Goal: Task Accomplishment & Management: Manage account settings

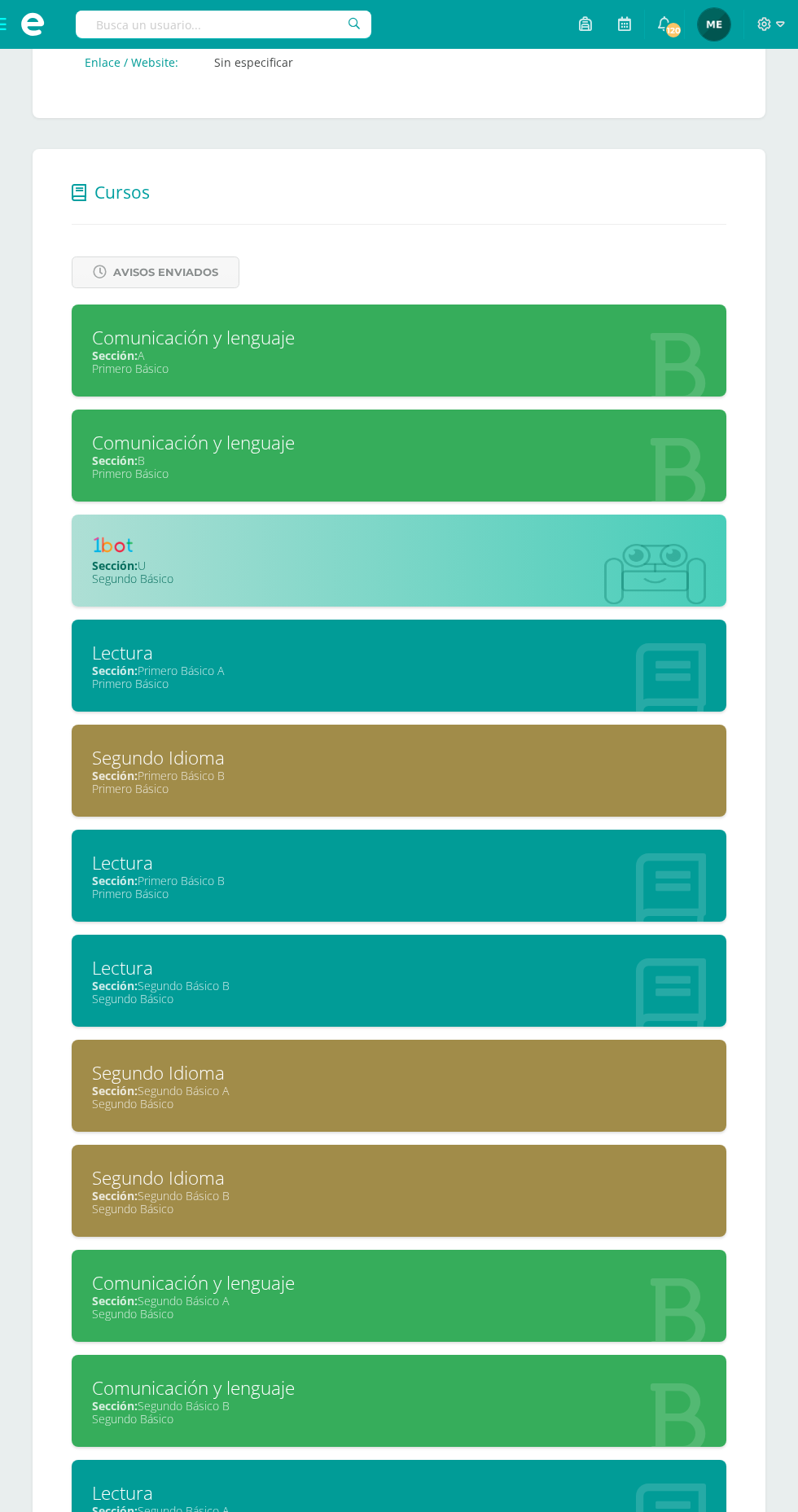
scroll to position [849, 0]
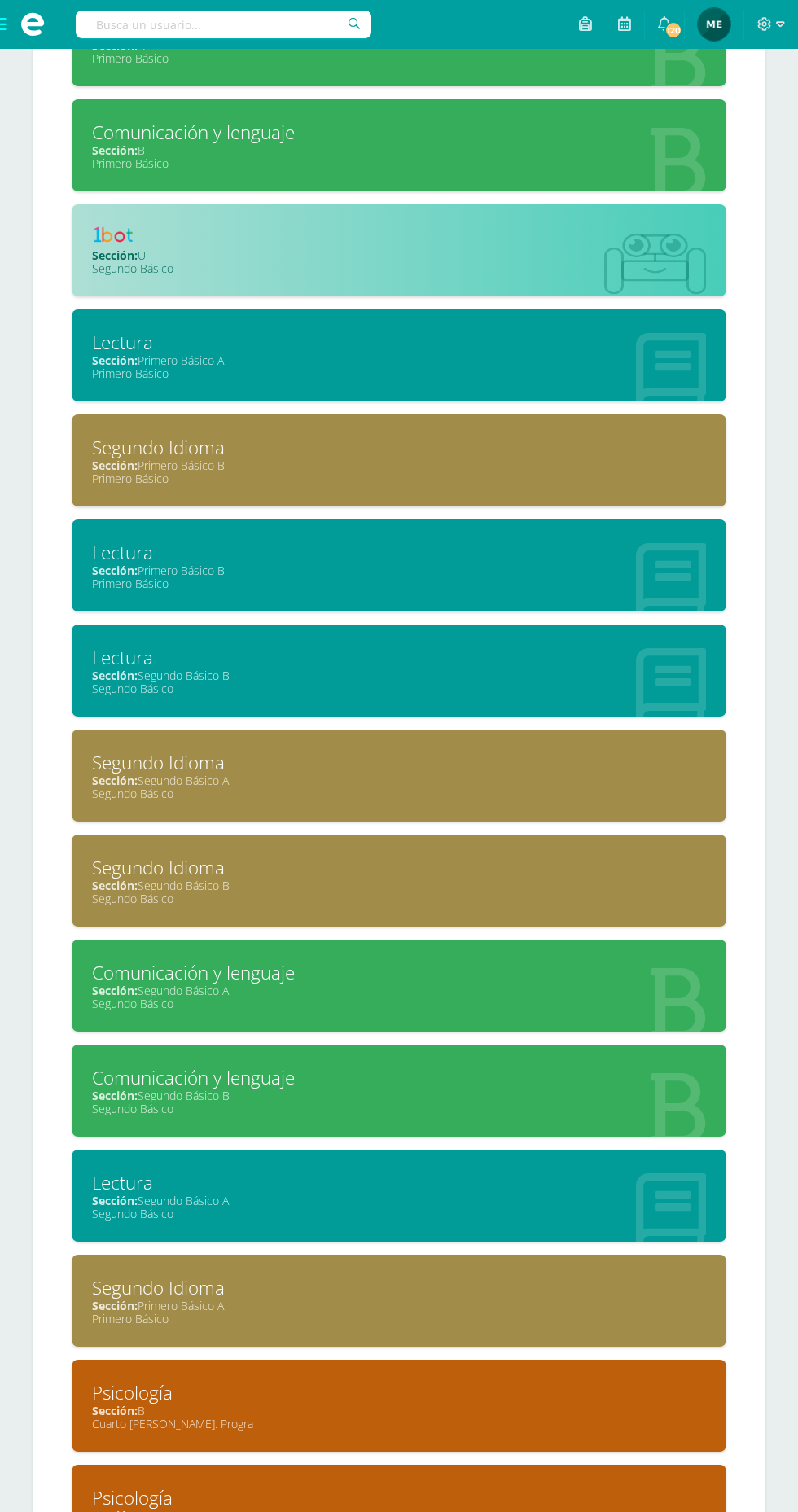
click at [421, 1403] on div "Sección: B" at bounding box center [399, 1410] width 613 height 15
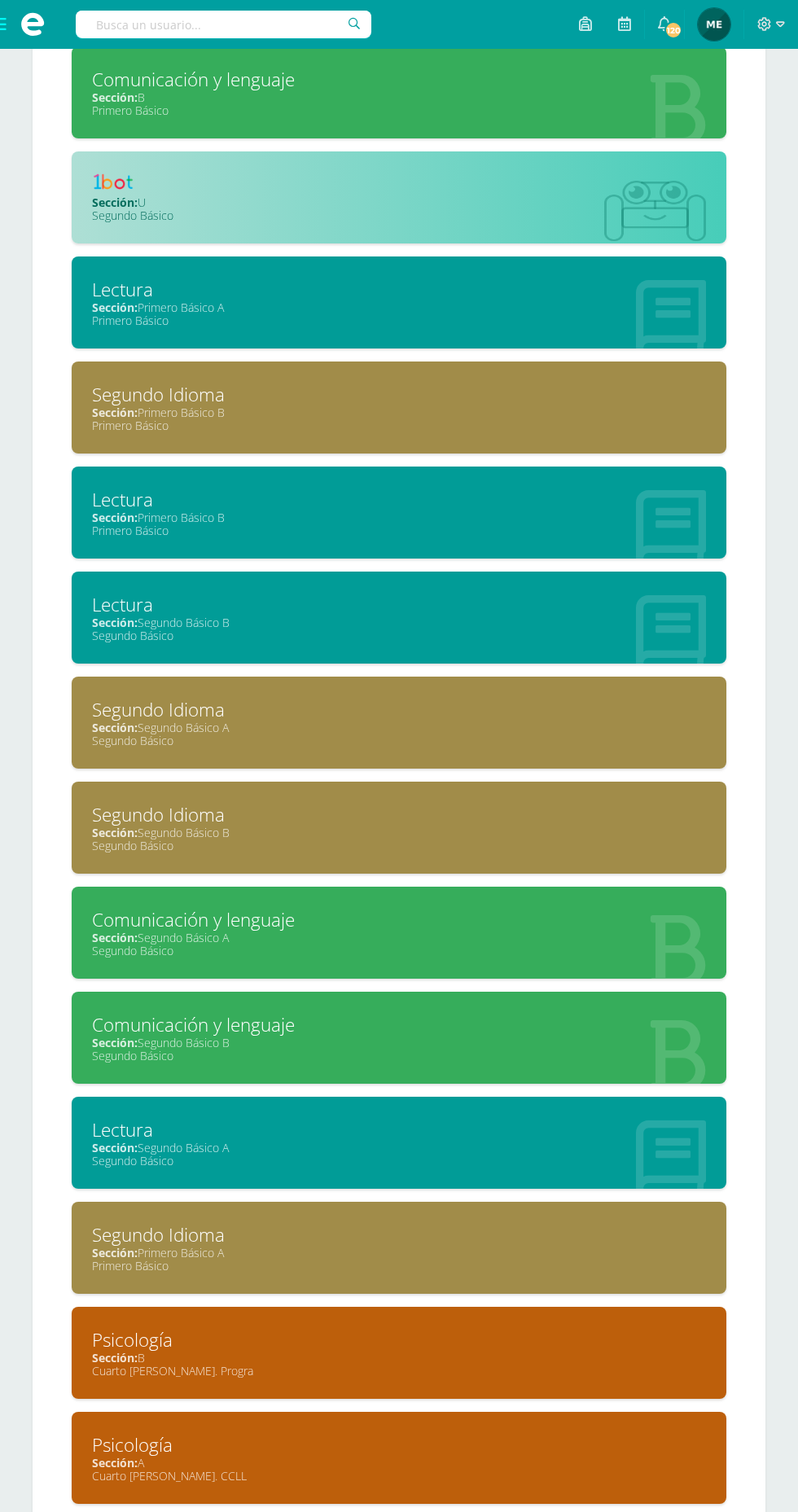
scroll to position [945, 0]
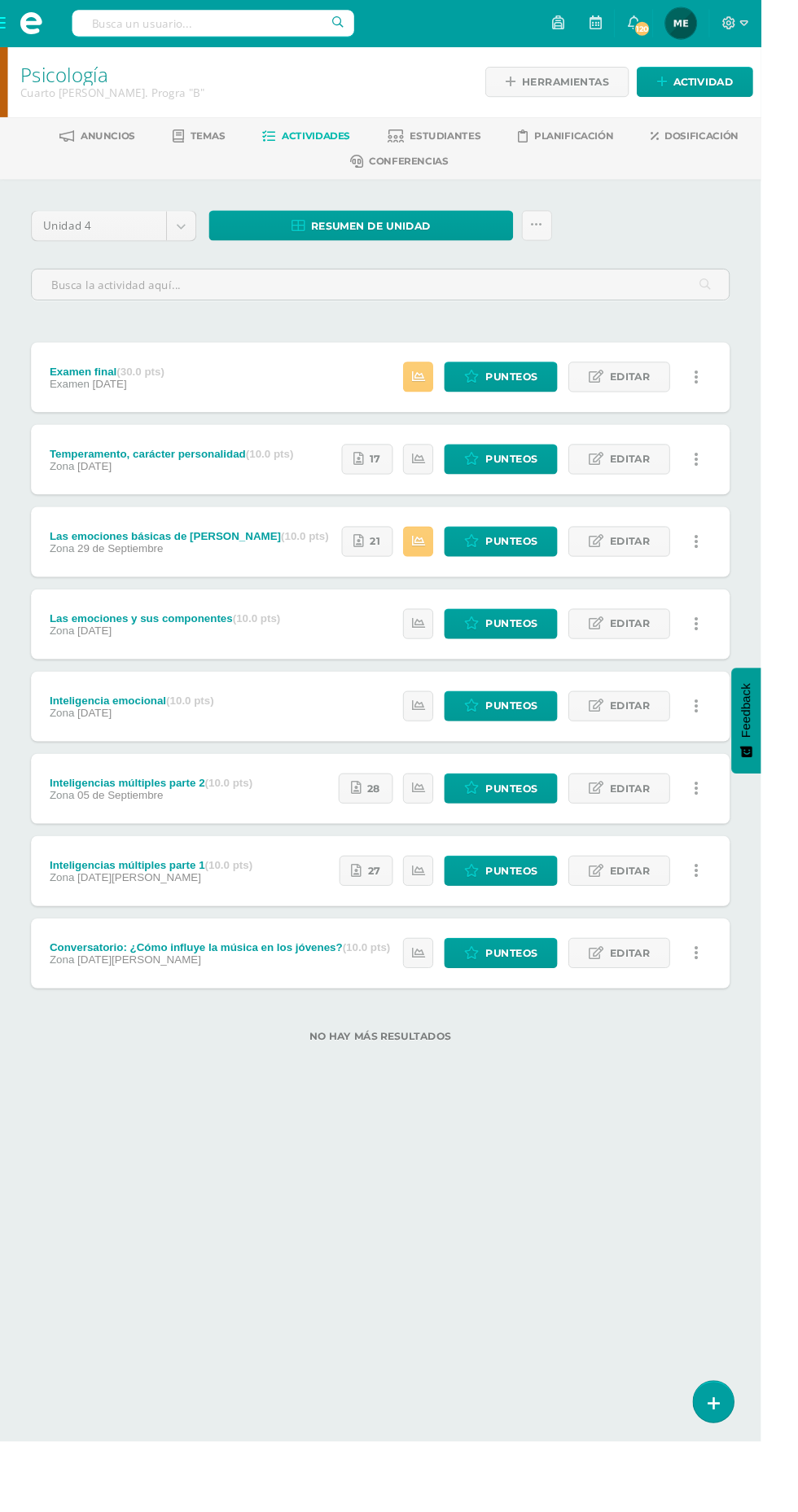
click at [447, 140] on span "Estudiantes" at bounding box center [466, 141] width 74 height 12
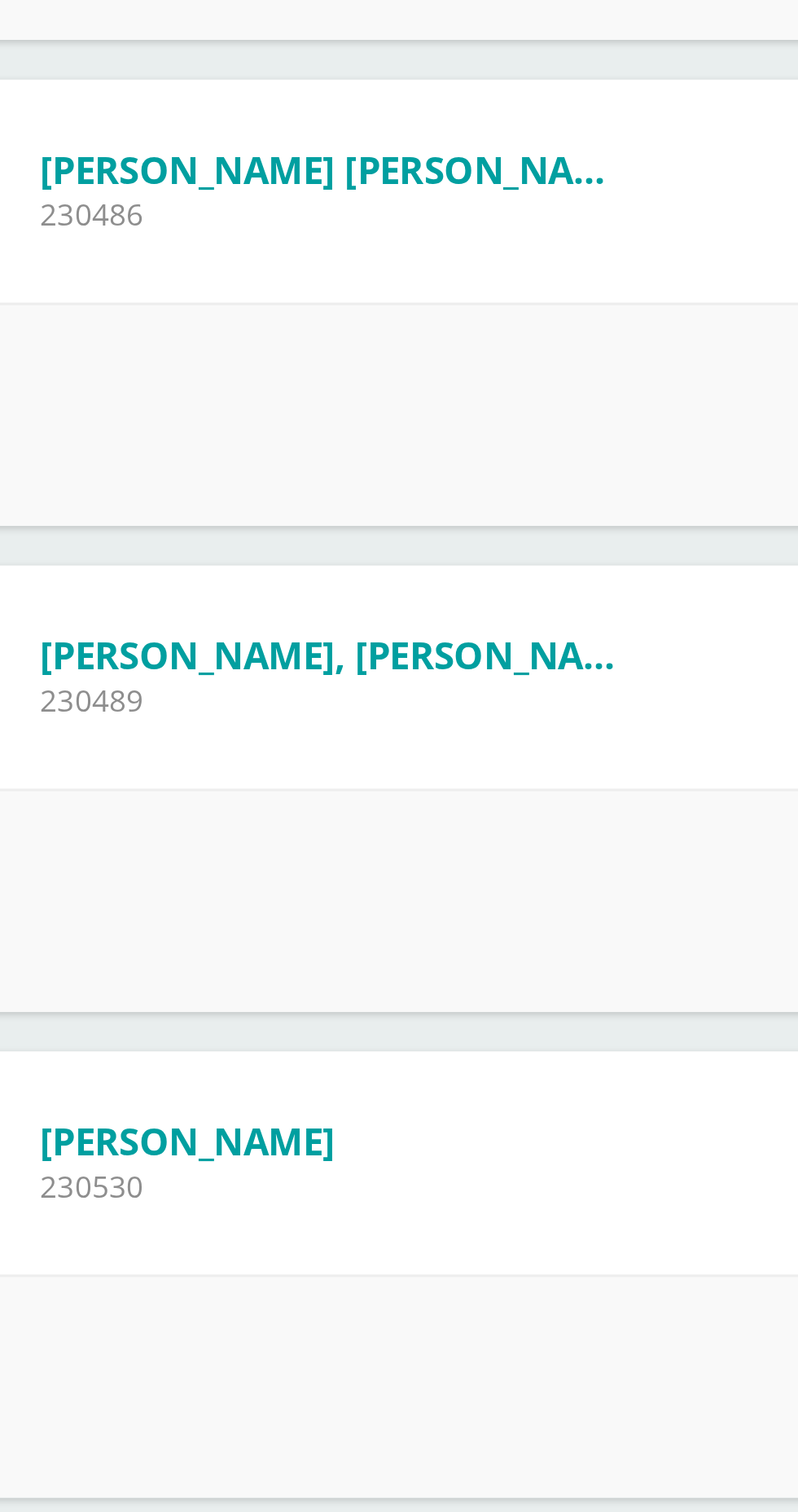
scroll to position [3670, 0]
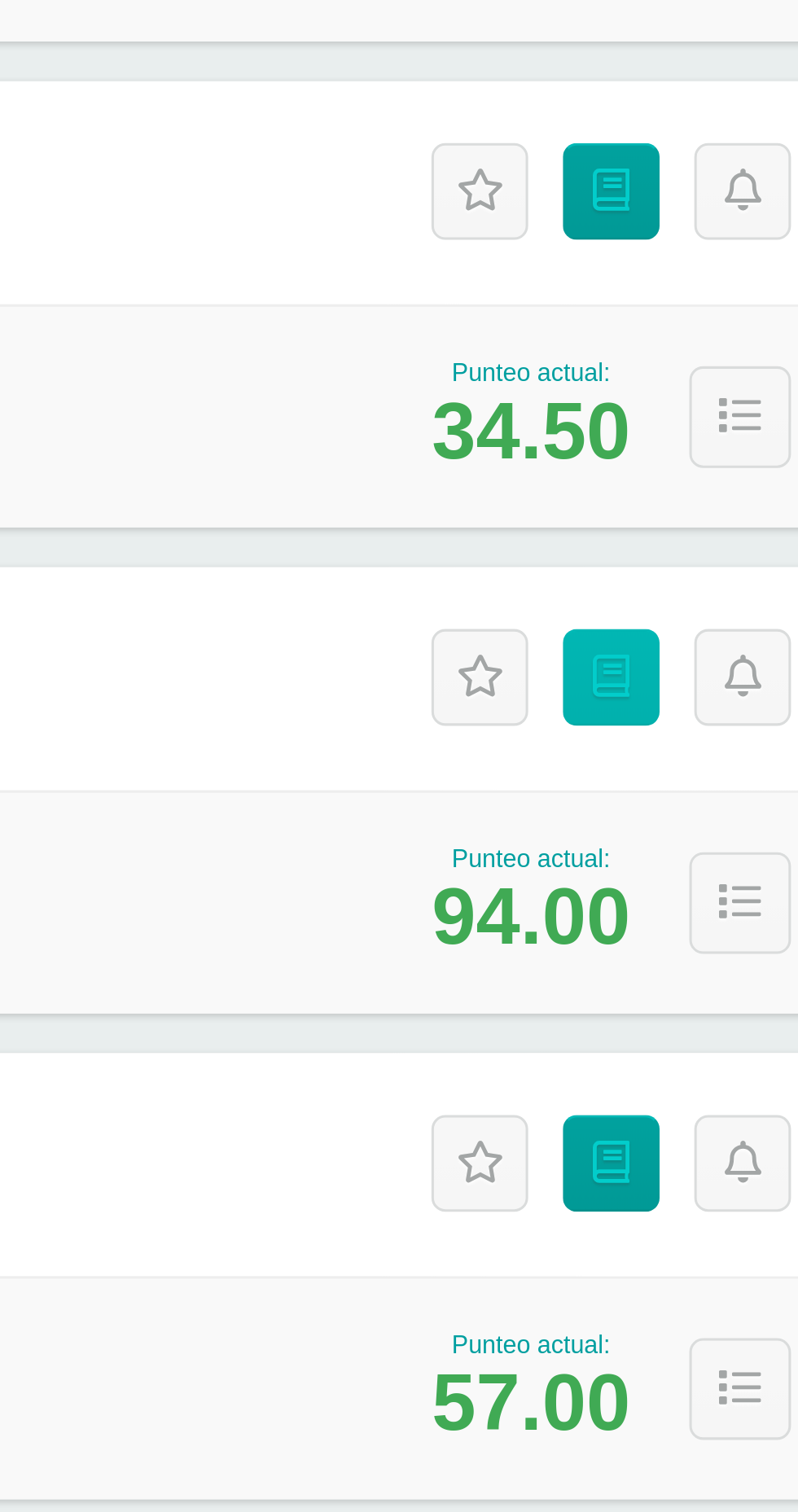
click at [690, 892] on icon at bounding box center [686, 896] width 12 height 14
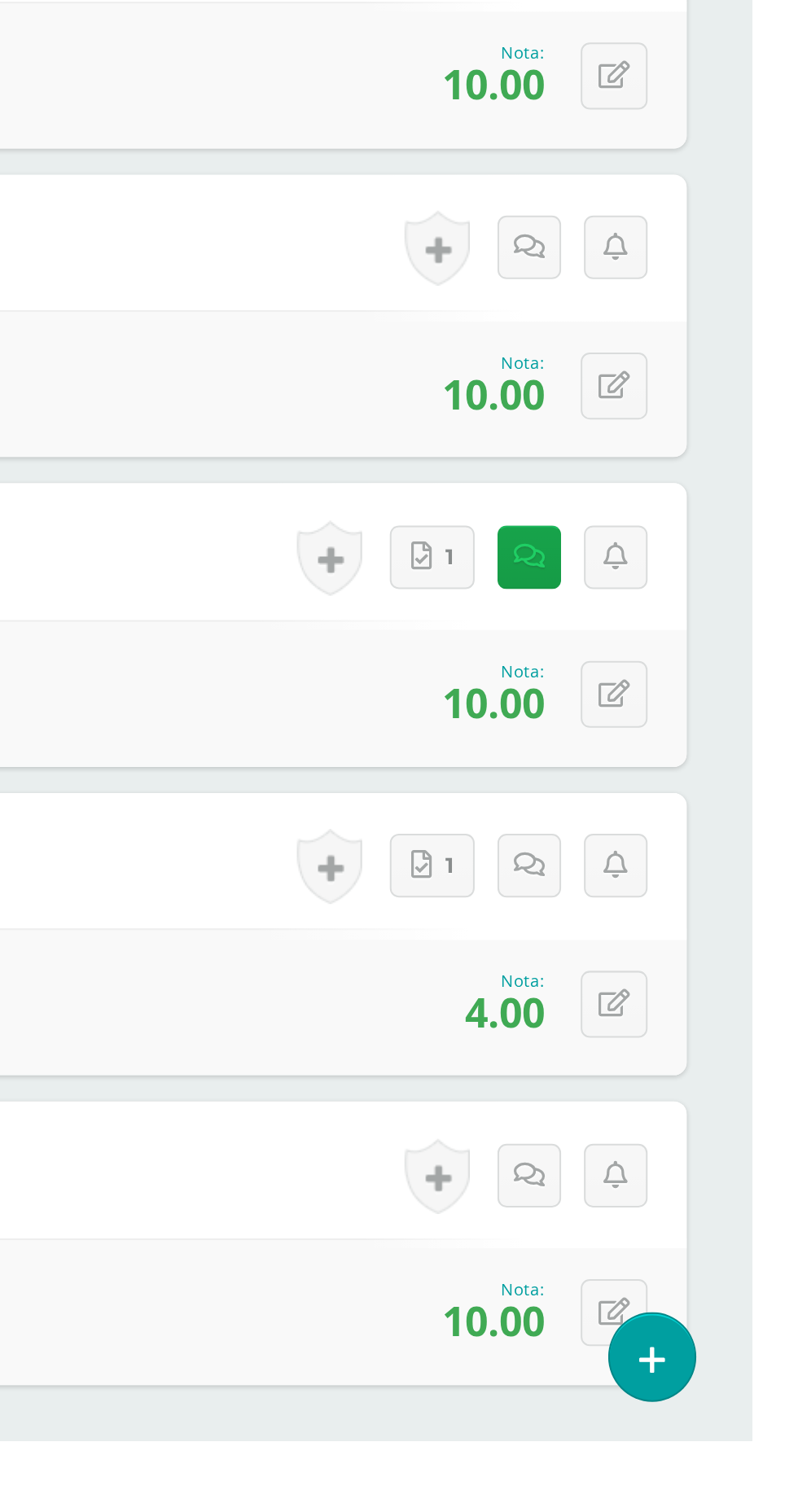
scroll to position [171, 0]
click at [731, 1293] on icon at bounding box center [728, 1294] width 15 height 14
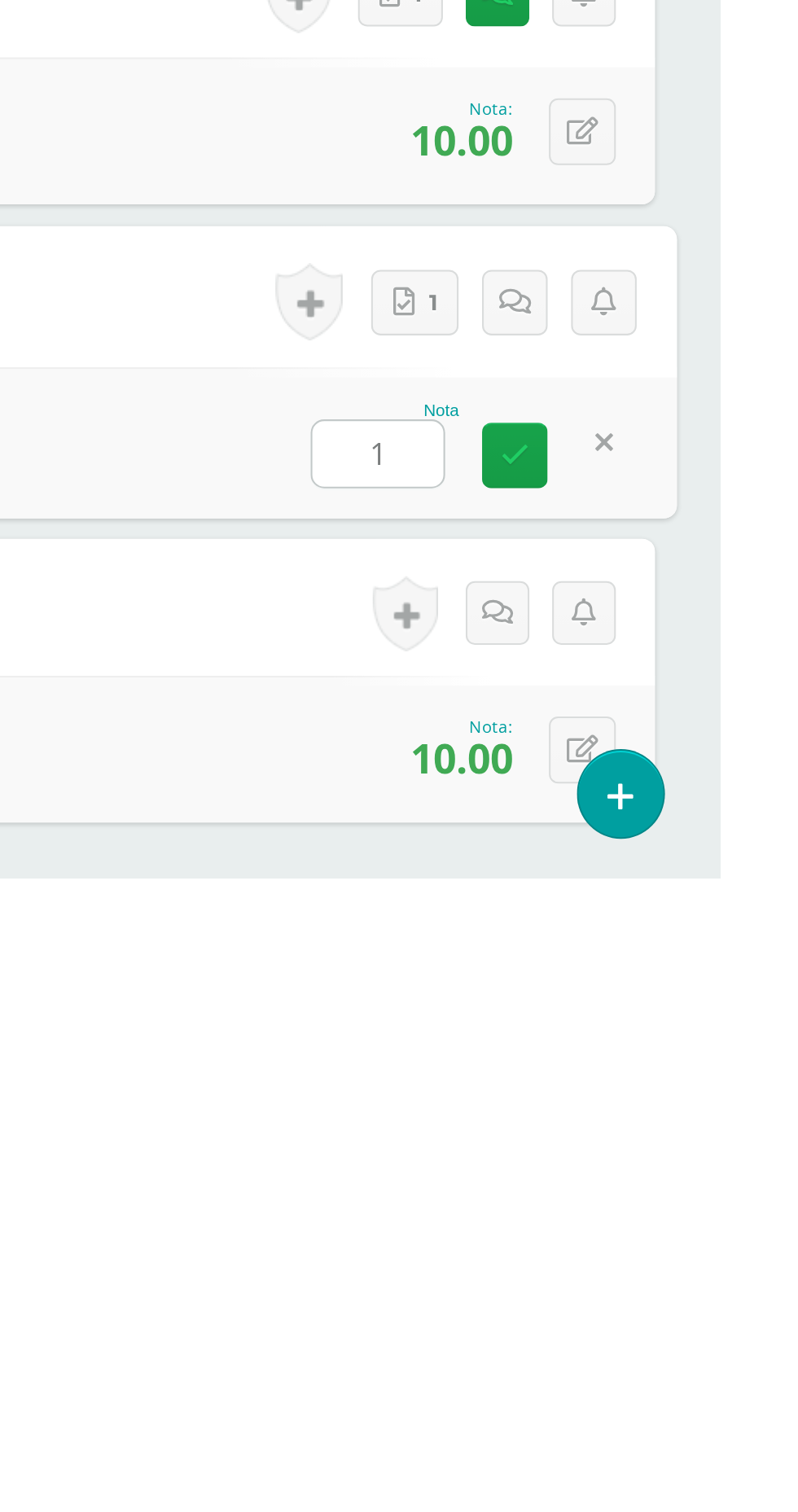
type input "10"
click at [689, 1294] on icon at bounding box center [696, 1301] width 15 height 14
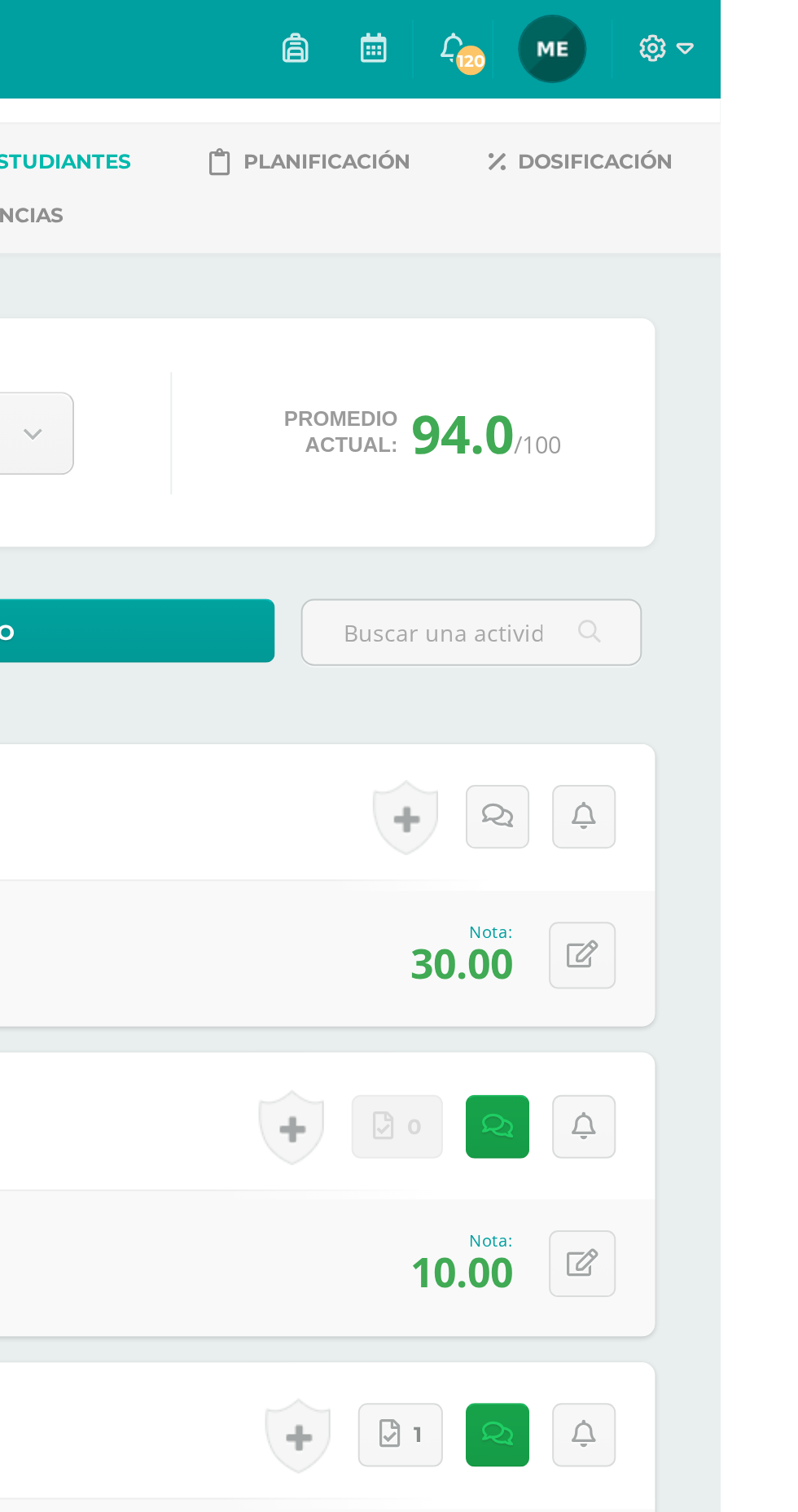
scroll to position [0, 0]
